Goal: Download file/media

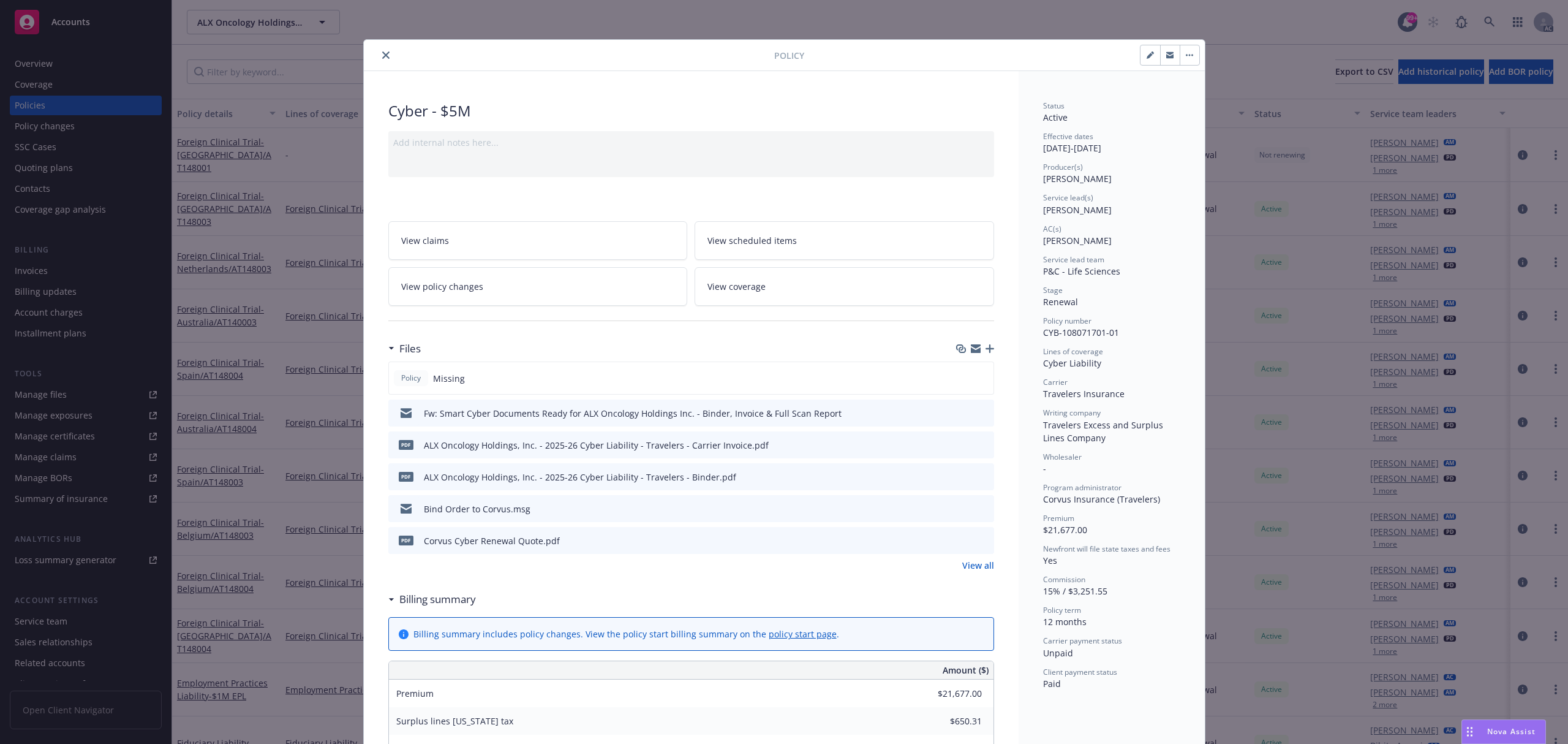
click at [382, 58] on icon "close" at bounding box center [386, 55] width 7 height 7
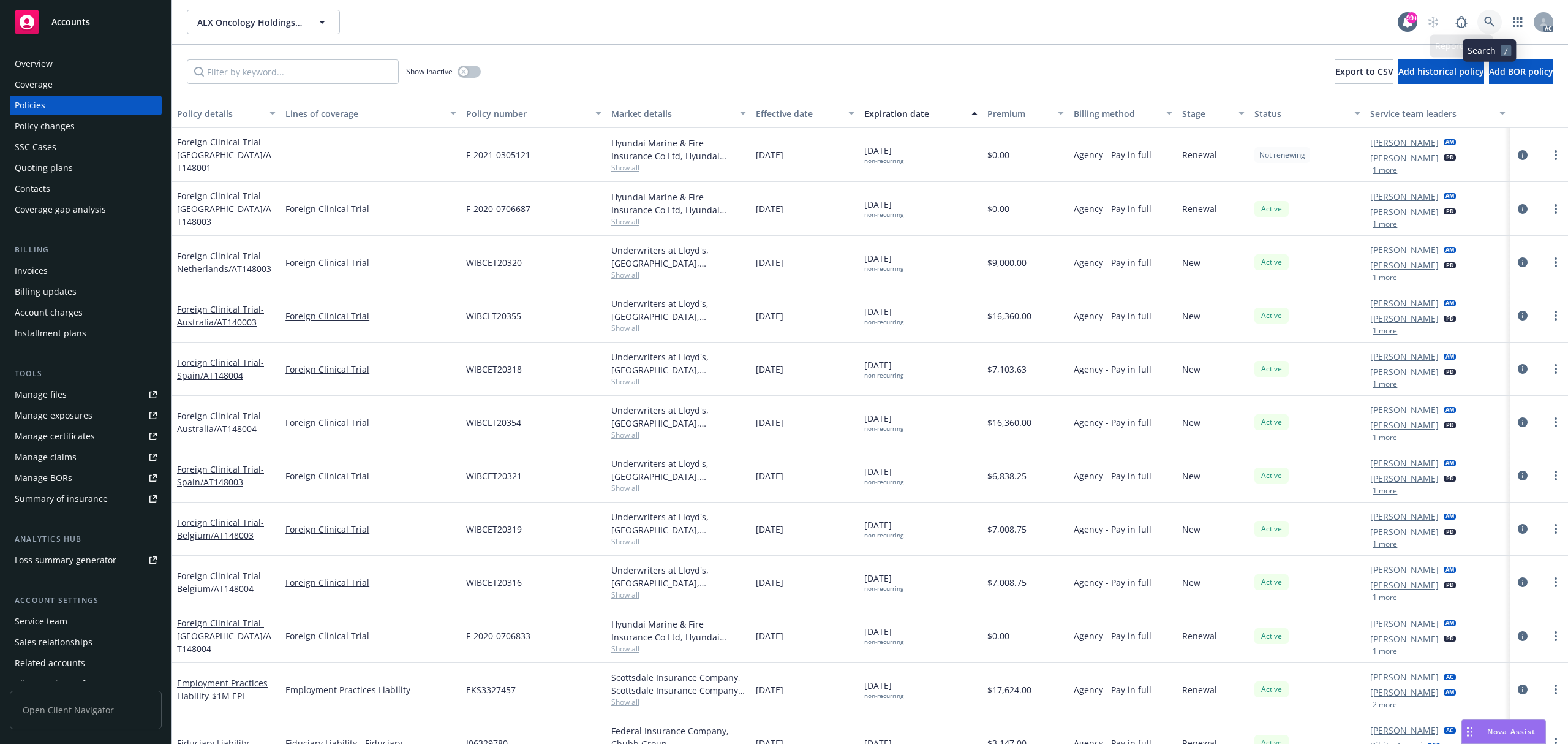
click at [1496, 15] on link at bounding box center [1489, 22] width 25 height 25
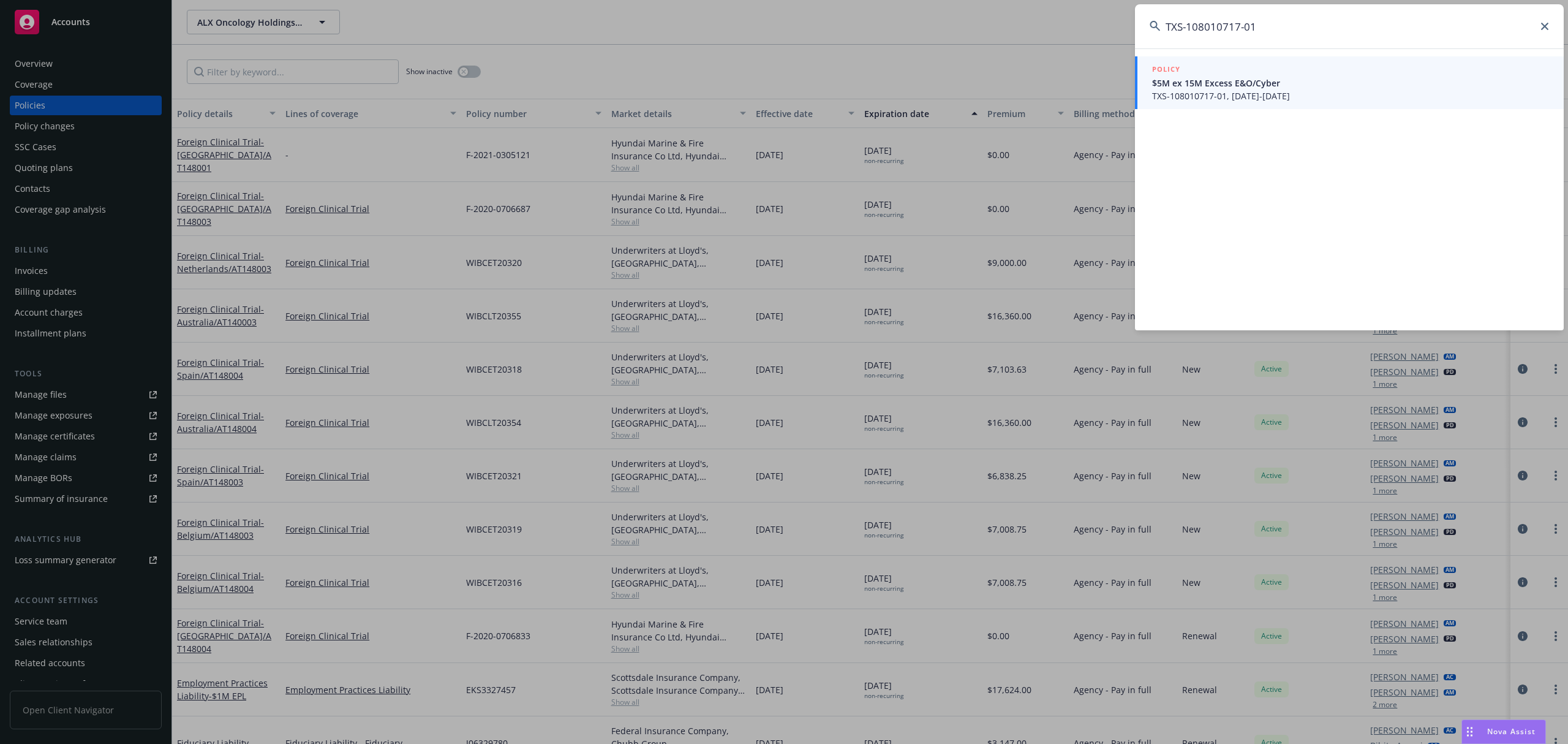
type input "TXS-108010717-01"
click at [1232, 96] on span "TXS-108010717-01, [DATE]-[DATE]" at bounding box center [1350, 96] width 397 height 13
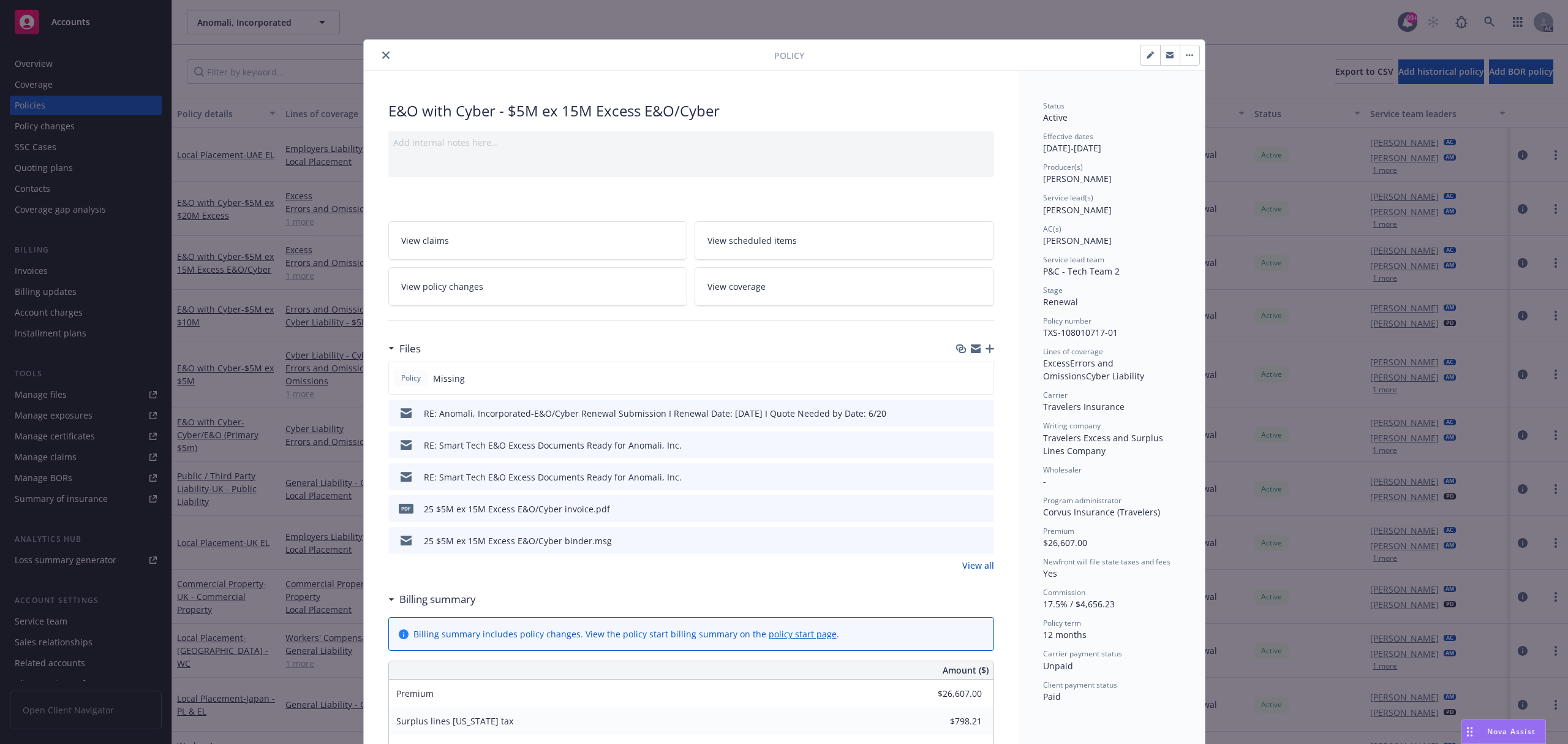
click at [976, 510] on icon "preview file" at bounding box center [982, 508] width 11 height 9
click at [958, 509] on icon "download file" at bounding box center [961, 506] width 8 height 7
